Goal: Information Seeking & Learning: Learn about a topic

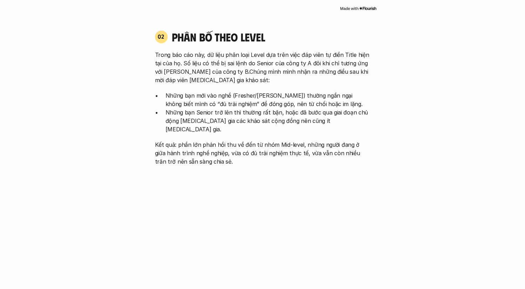
scroll to position [716, 0]
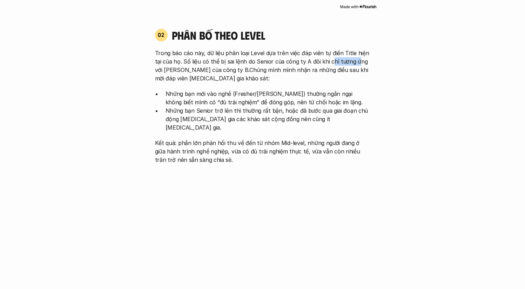
drag, startPoint x: 330, startPoint y: 54, endPoint x: 362, endPoint y: 68, distance: 34.7
click at [355, 55] on p "Trong báo cáo này, dữ liệu phân loại Level dựa trên việc đáp viên tự điền Title…" at bounding box center [262, 66] width 215 height 34
click at [372, 78] on div "02 phân bố theo Level Trong báo cáo này, dữ liệu phân loại Level dựa trên việc …" at bounding box center [263, 96] width 228 height 136
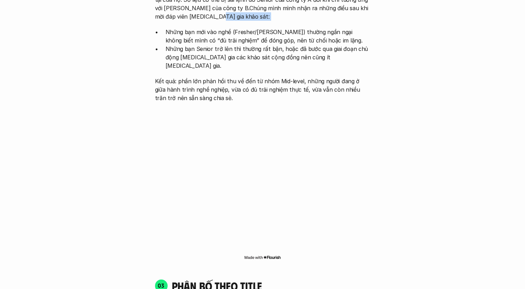
scroll to position [778, 0]
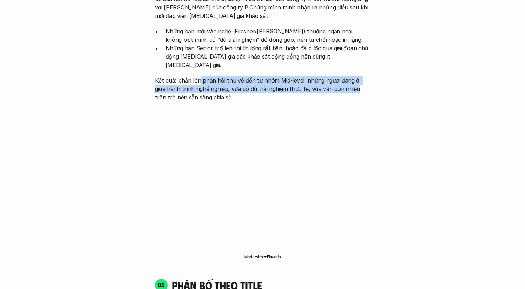
drag, startPoint x: 200, startPoint y: 63, endPoint x: 346, endPoint y: 75, distance: 147.1
click at [344, 76] on p "Kết quả: phần lớn phản hồi thu về đến từ nhóm Mid-level, những người đang ở giữ…" at bounding box center [262, 88] width 215 height 25
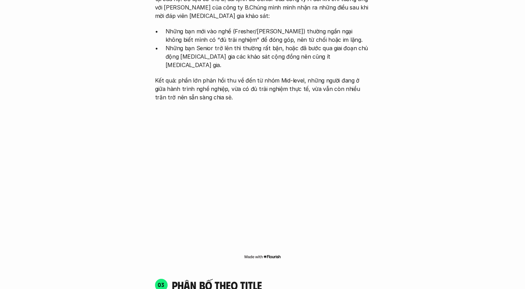
click at [364, 83] on p "Kết quả: phần lớn phản hồi thu về đến từ nhóm Mid-level, những người đang ở giữ…" at bounding box center [262, 88] width 215 height 25
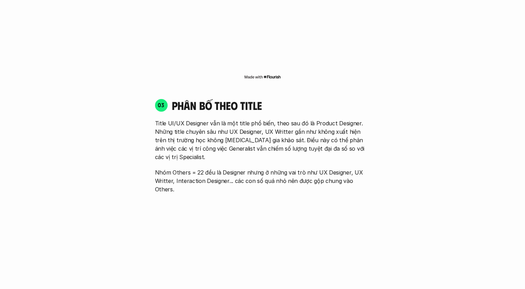
scroll to position [958, 0]
drag, startPoint x: 303, startPoint y: 107, endPoint x: 342, endPoint y: 109, distance: 39.0
click at [333, 118] on p "Title UI/UX Designer vẫn là một title phổ biến, theo sau đó là Product Designer…" at bounding box center [262, 139] width 215 height 42
click at [352, 121] on p "Title UI/UX Designer vẫn là một title phổ biến, theo sau đó là Product Designer…" at bounding box center [262, 139] width 215 height 42
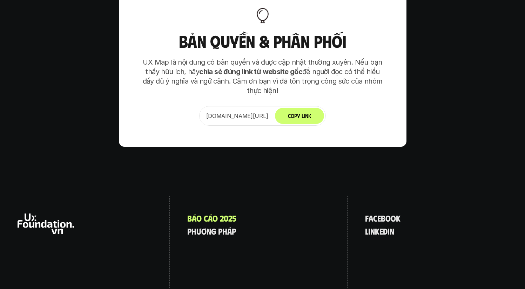
scroll to position [4405, 0]
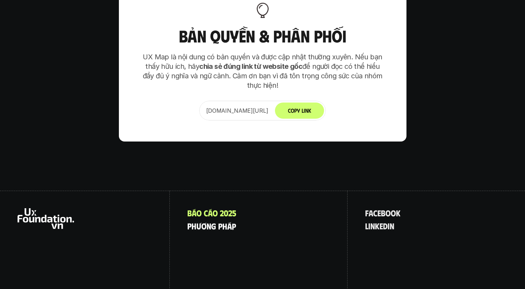
click at [211, 221] on p "p h ư ơ n g p h á p" at bounding box center [211, 225] width 49 height 9
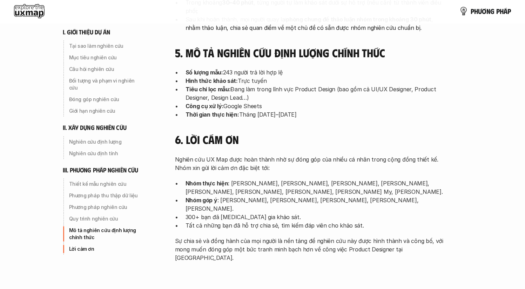
scroll to position [2293, 0]
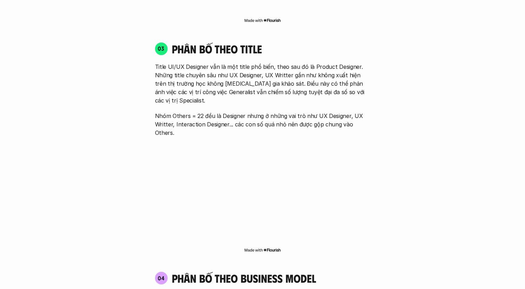
scroll to position [1014, 0]
click at [445, 68] on div "01 Phân bố theo background 03 nhóm ngành chính của những người [MEDICAL_DATA] g…" at bounding box center [262, 99] width 449 height 1283
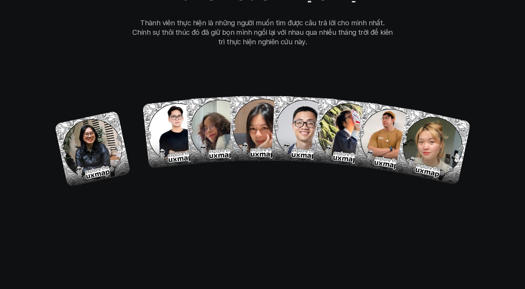
scroll to position [4027, 0]
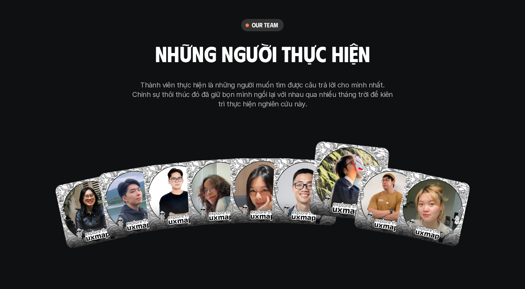
drag, startPoint x: 340, startPoint y: 155, endPoint x: 327, endPoint y: 216, distance: 62.5
click at [327, 214] on div "our team những người thực hiện Thành viên thực hiện là những người muốn tìm đượ…" at bounding box center [262, 132] width 351 height 353
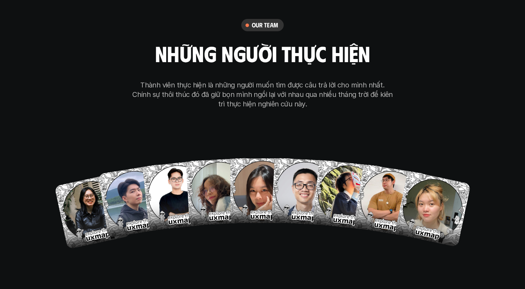
scroll to position [4025, 0]
